Goal: Transaction & Acquisition: Download file/media

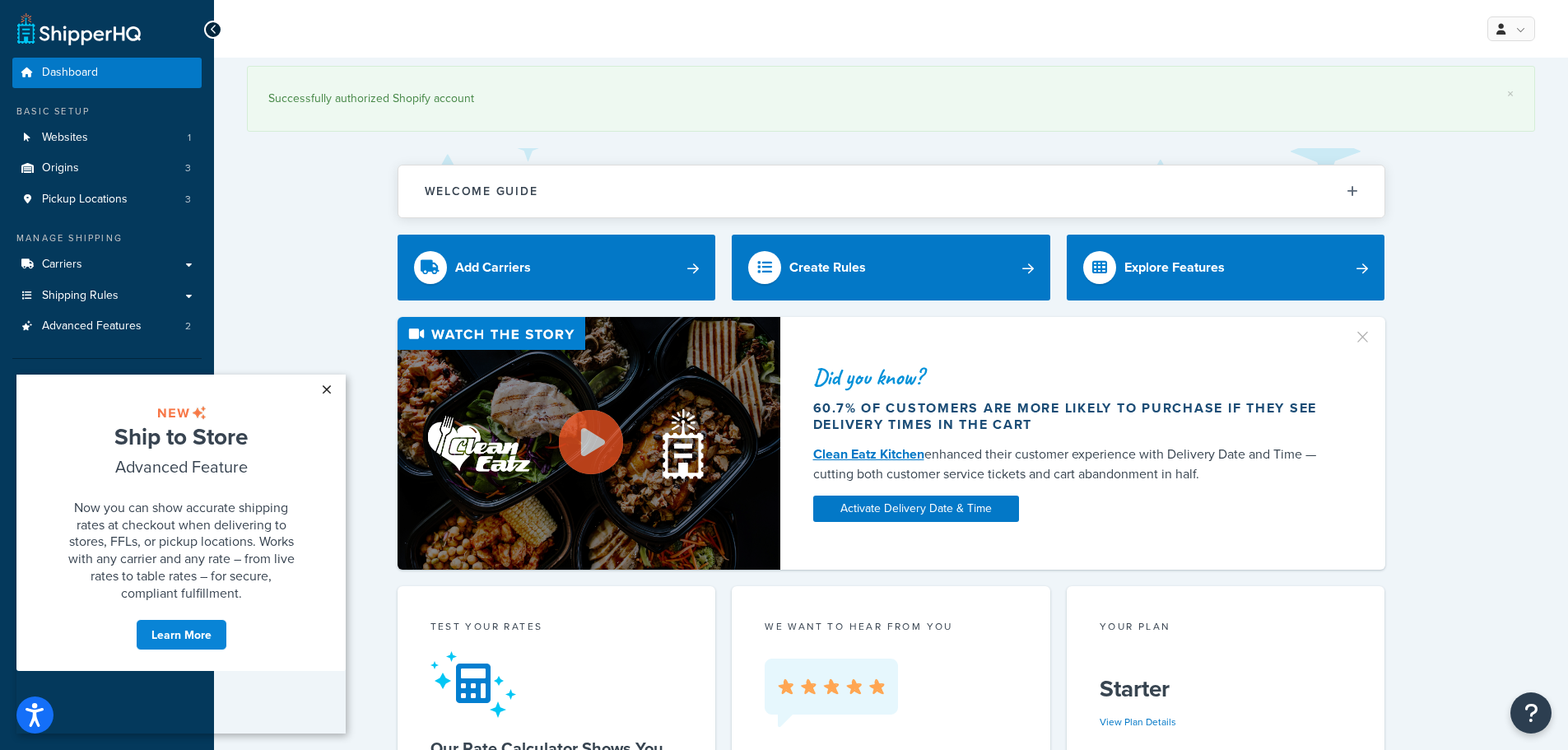
click at [324, 389] on link "×" at bounding box center [326, 389] width 29 height 30
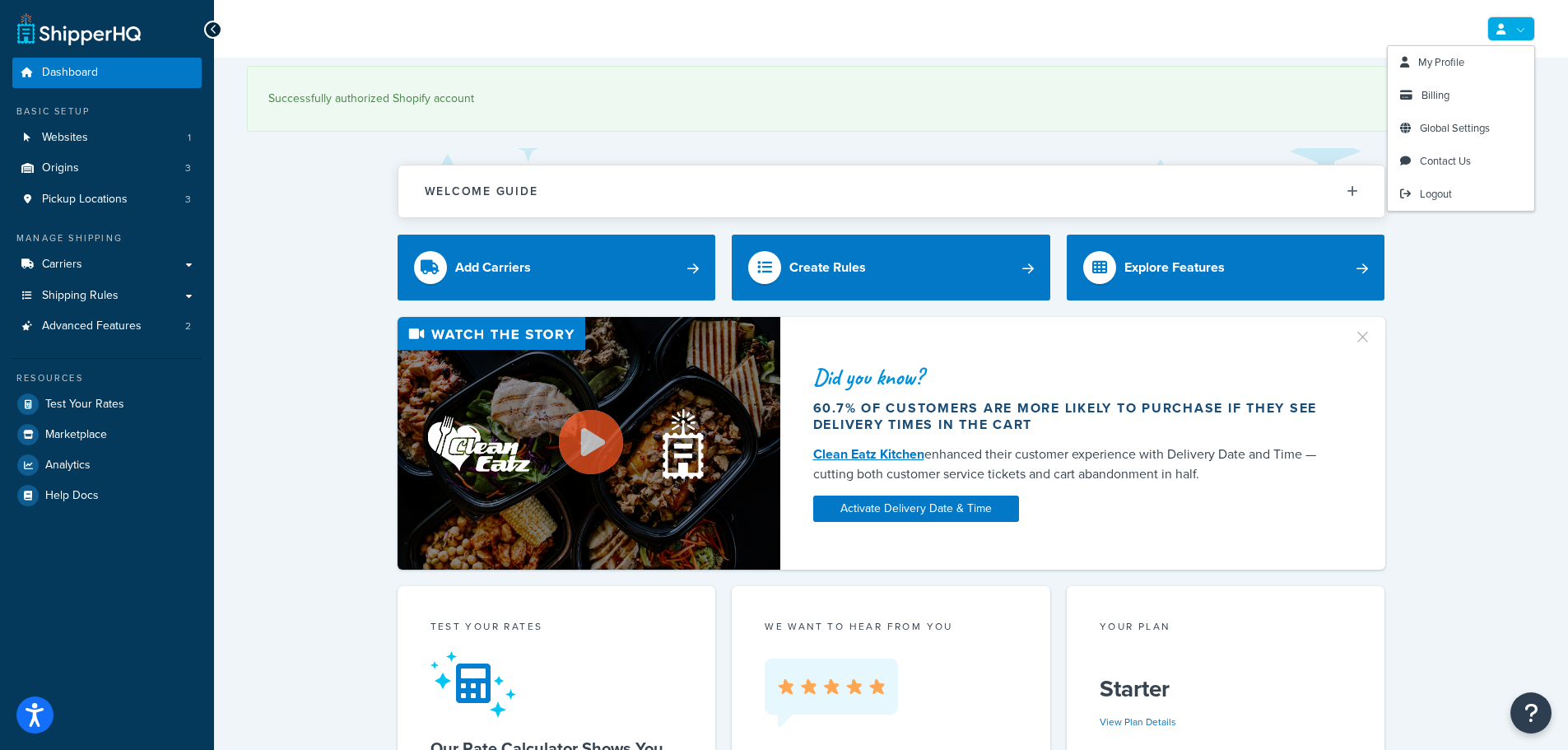
click at [1524, 30] on link at bounding box center [1511, 28] width 47 height 25
click at [1454, 83] on link "Billing" at bounding box center [1460, 95] width 147 height 33
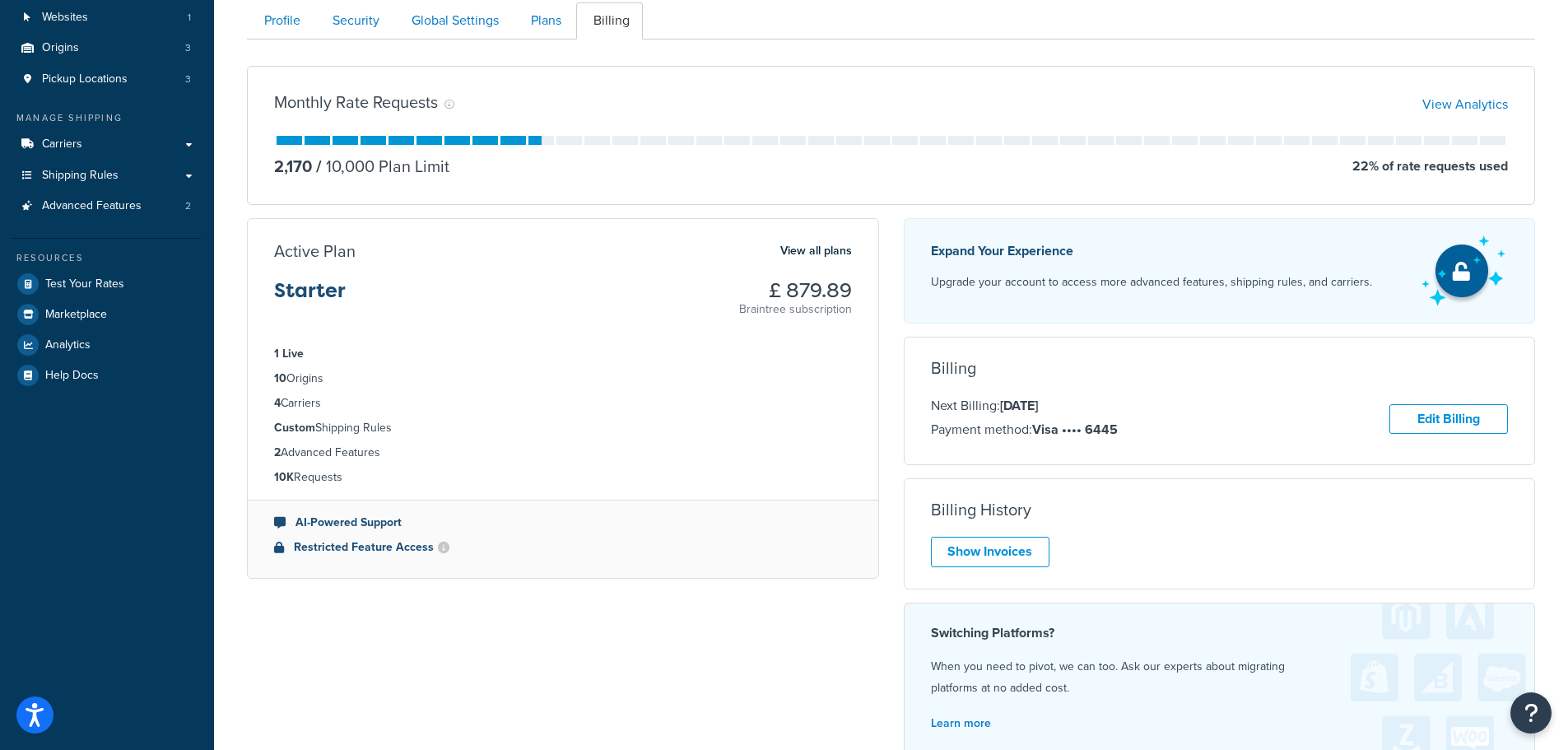
scroll to position [247, 0]
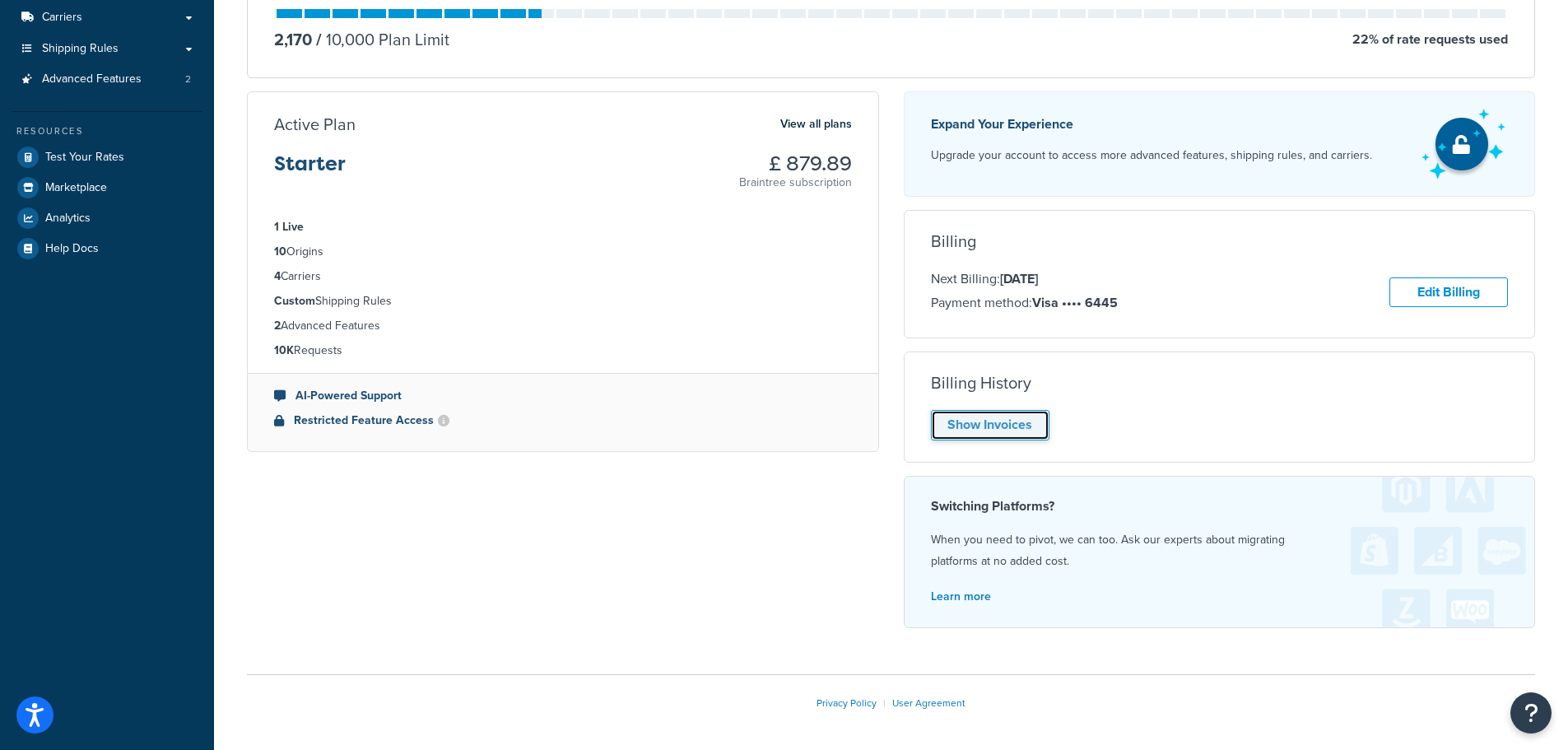
click at [1007, 428] on link "Show Invoices" at bounding box center [990, 425] width 119 height 31
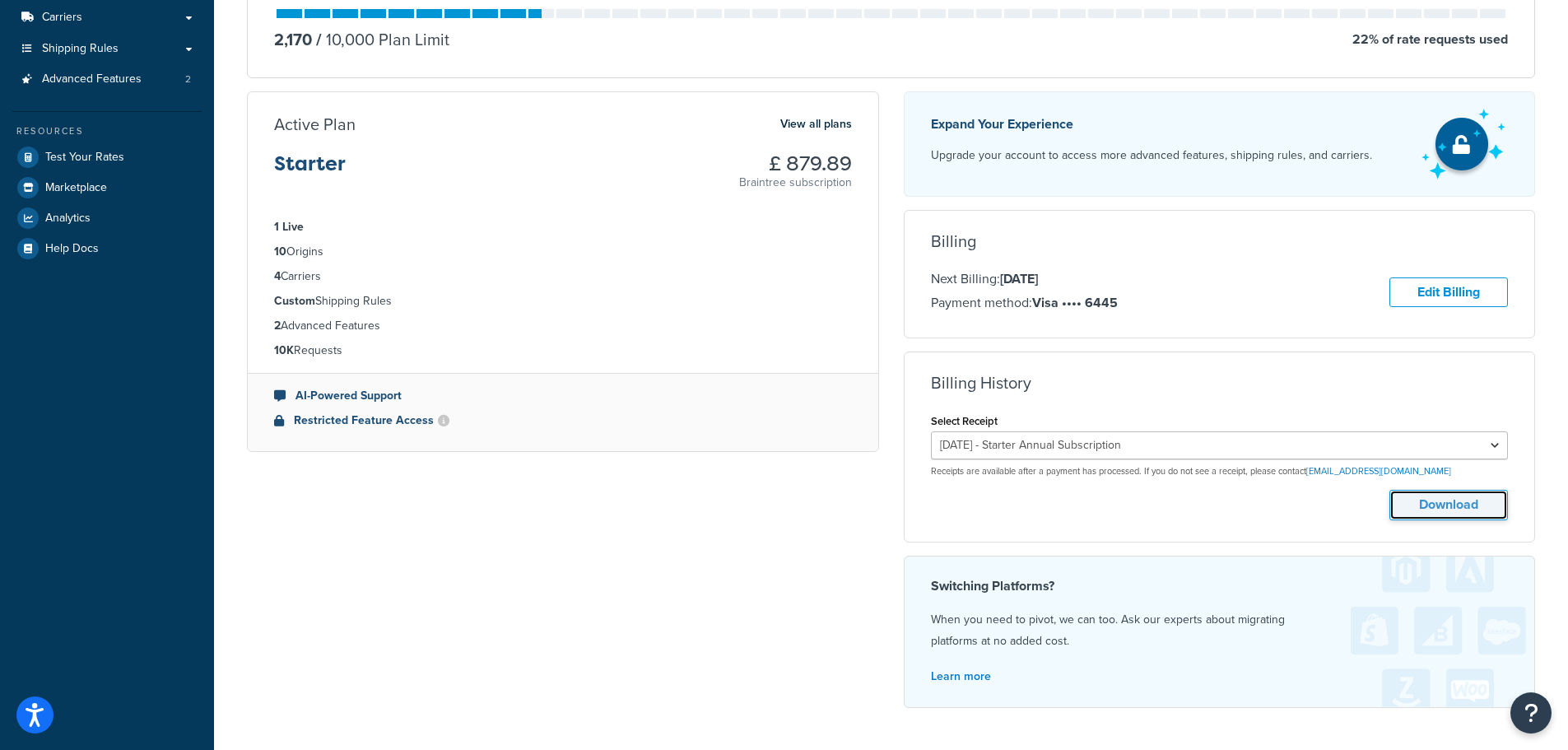
click at [1419, 508] on button "Download" at bounding box center [1449, 505] width 119 height 31
click at [1454, 503] on button "Download" at bounding box center [1449, 505] width 119 height 31
click at [1495, 451] on select "August 19, 2025 - Starter Annual Subscription August 19, 2024 - Starter Annual …" at bounding box center [1220, 445] width 578 height 28
click at [931, 431] on select "August 19, 2025 - Starter Annual Subscription August 19, 2024 - Starter Annual …" at bounding box center [1220, 445] width 578 height 28
click at [1414, 497] on button "Download" at bounding box center [1449, 505] width 119 height 31
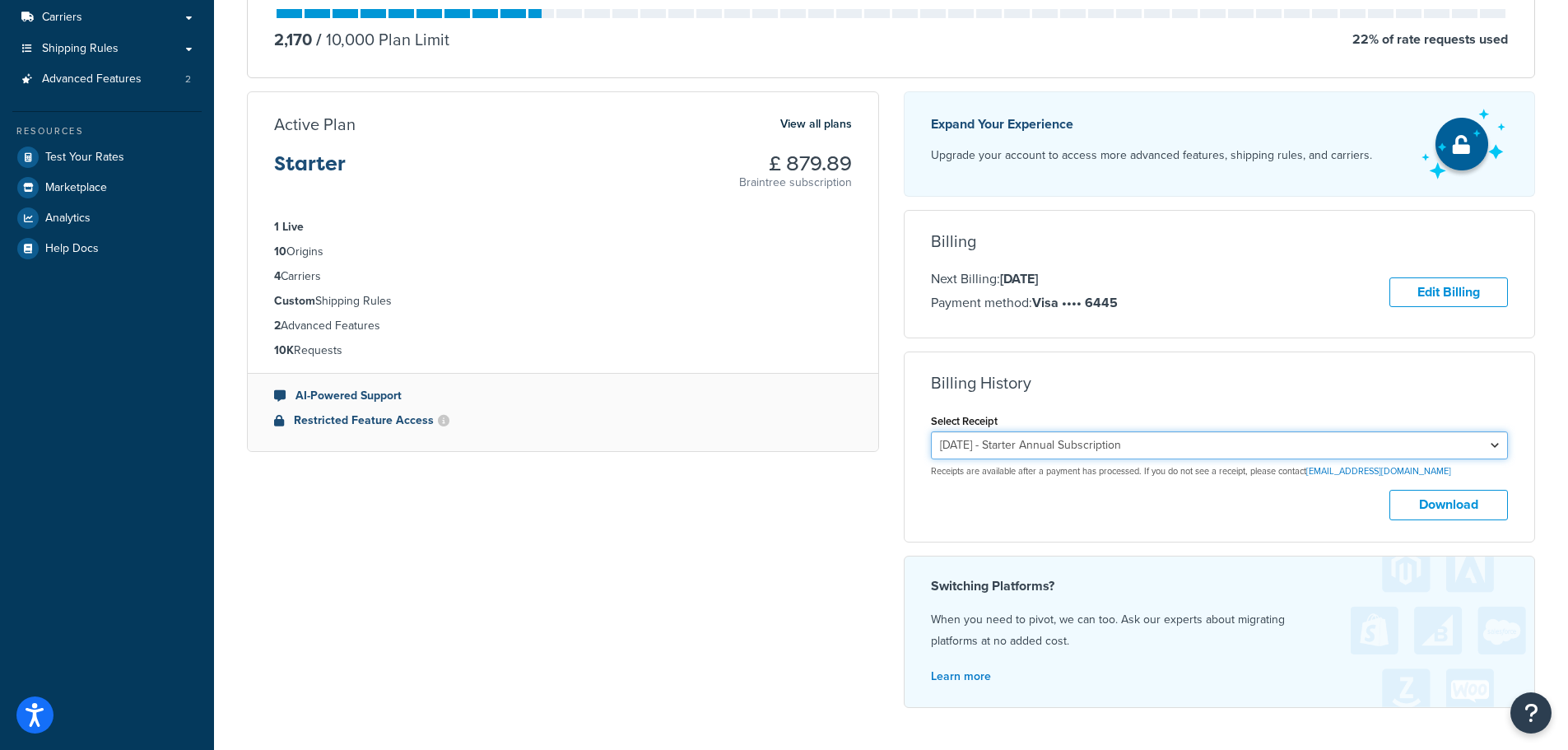
drag, startPoint x: 1329, startPoint y: 443, endPoint x: 1311, endPoint y: 456, distance: 22.2
click at [1329, 443] on select "August 19, 2025 - Starter Annual Subscription August 19, 2024 - Starter Annual …" at bounding box center [1220, 445] width 578 height 28
select select "jr3vwpvd"
click at [931, 431] on select "August 19, 2025 - Starter Annual Subscription August 19, 2024 - Starter Annual …" at bounding box center [1220, 445] width 578 height 28
click at [1451, 506] on button "Download" at bounding box center [1449, 505] width 119 height 31
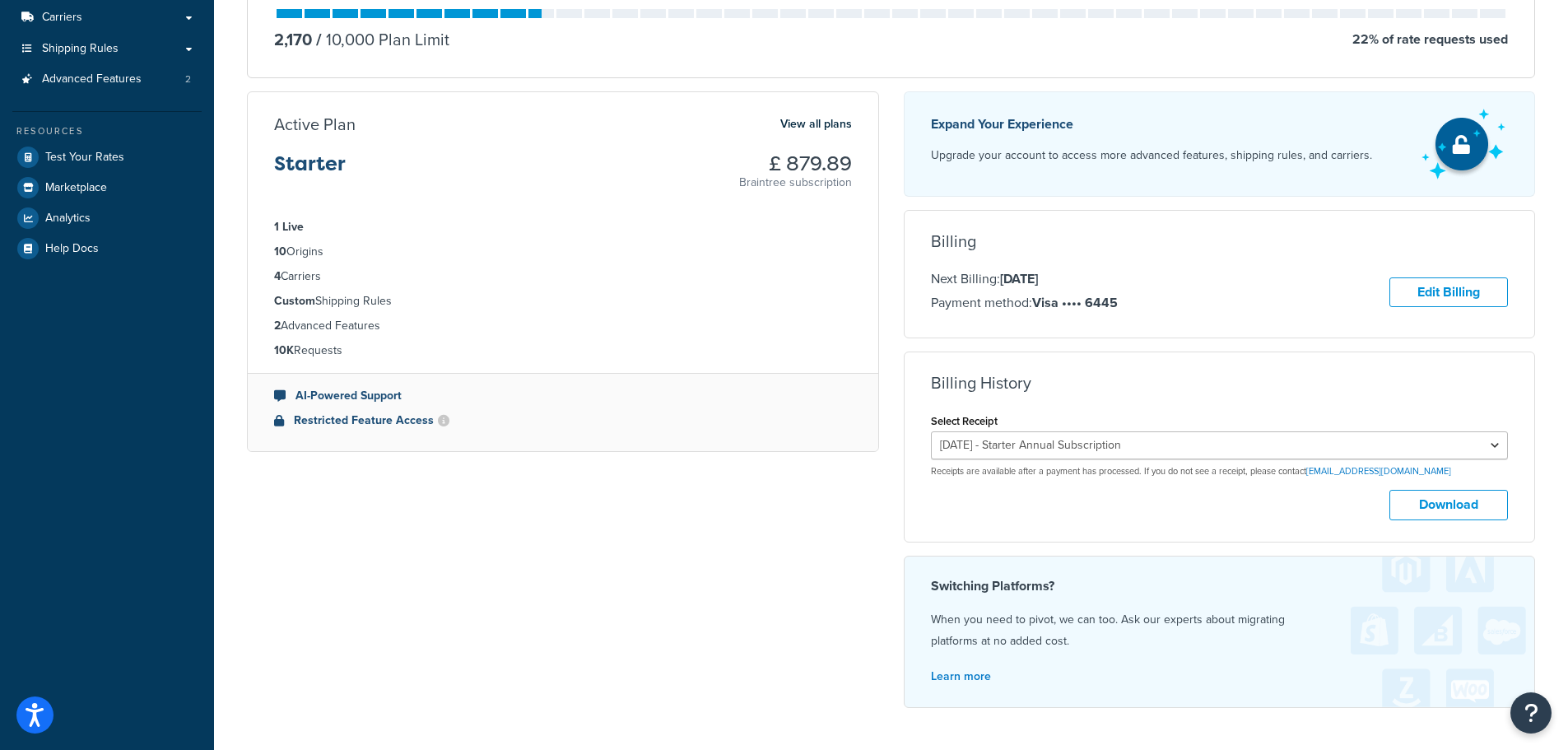
click at [1122, 512] on div "Download" at bounding box center [1220, 505] width 578 height 31
drag, startPoint x: 1409, startPoint y: 473, endPoint x: 1316, endPoint y: 474, distance: 93.0
click at [1316, 474] on p "Receipts are available after a payment has processed. If you do not see a recei…" at bounding box center [1220, 471] width 578 height 13
copy link "billing@shipperhq.com"
